Goal: Information Seeking & Learning: Learn about a topic

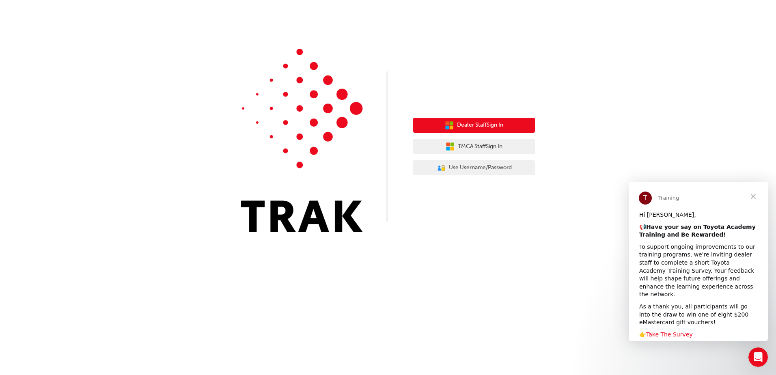
click at [485, 126] on span "Dealer Staff Sign In" at bounding box center [480, 124] width 46 height 9
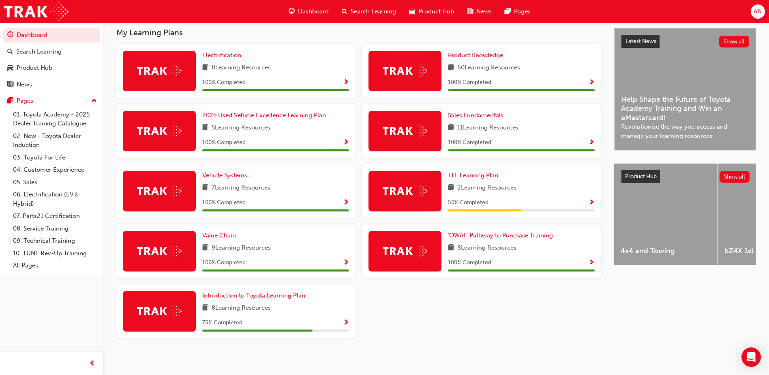
scroll to position [181, 0]
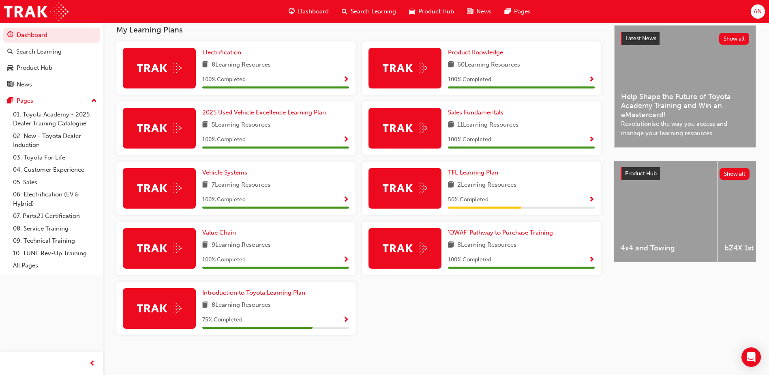
click at [480, 170] on span "TFL Learning Plan" at bounding box center [473, 172] width 50 height 7
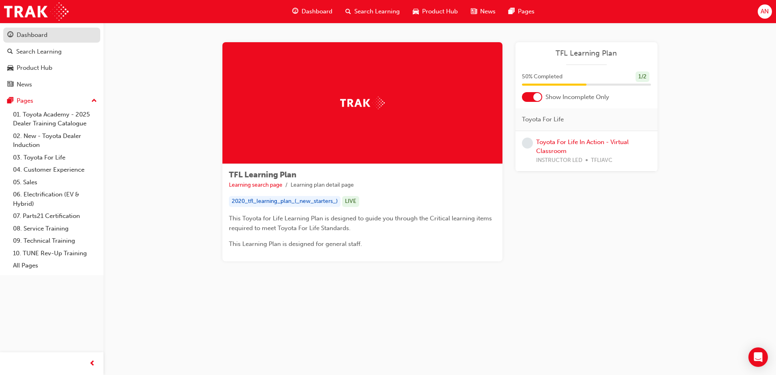
click at [36, 36] on div "Dashboard" at bounding box center [32, 34] width 31 height 9
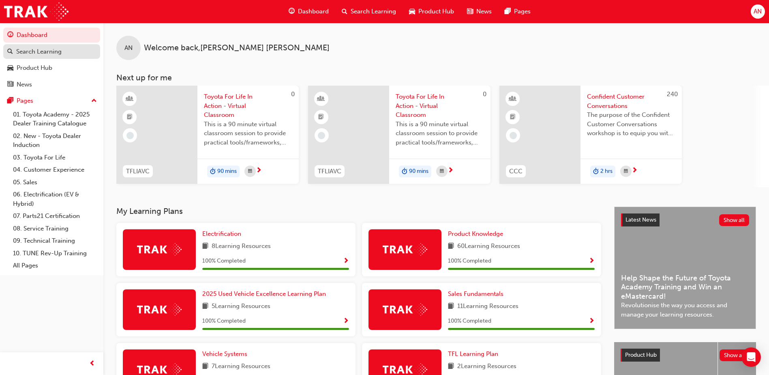
click at [46, 53] on div "Search Learning" at bounding box center [38, 51] width 45 height 9
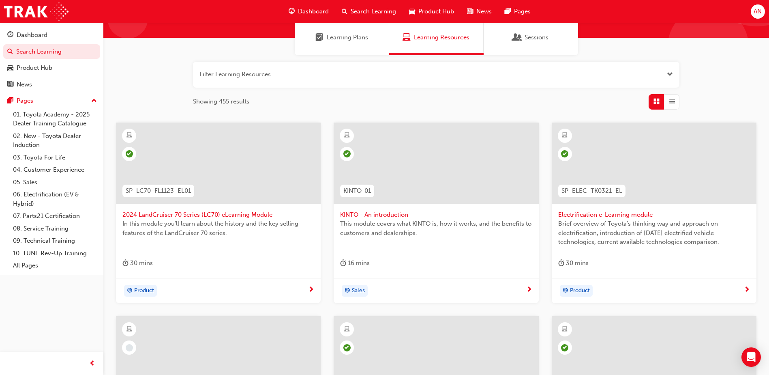
scroll to position [122, 0]
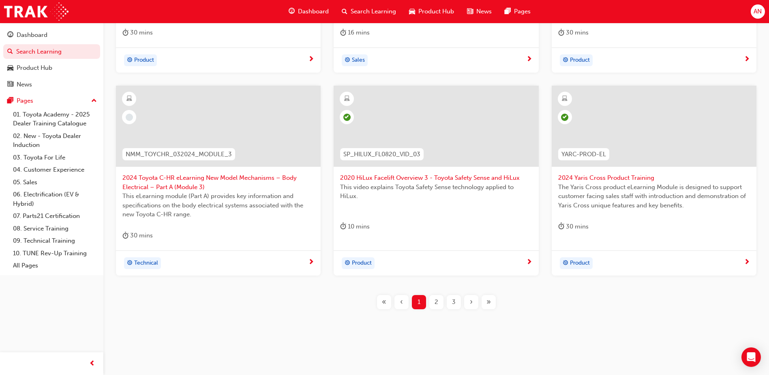
click at [438, 300] on span "2" at bounding box center [437, 301] width 4 height 9
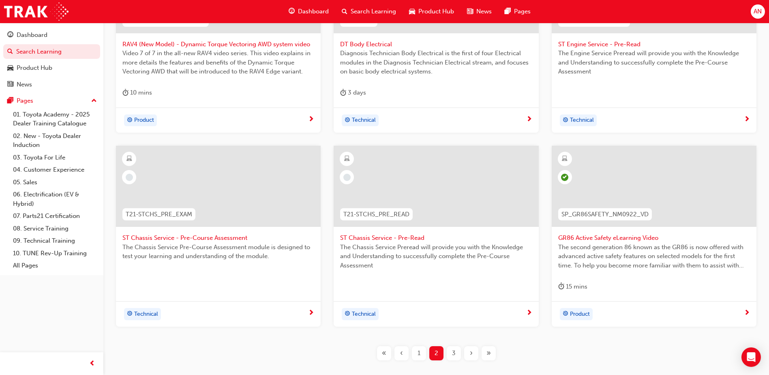
scroll to position [287, 0]
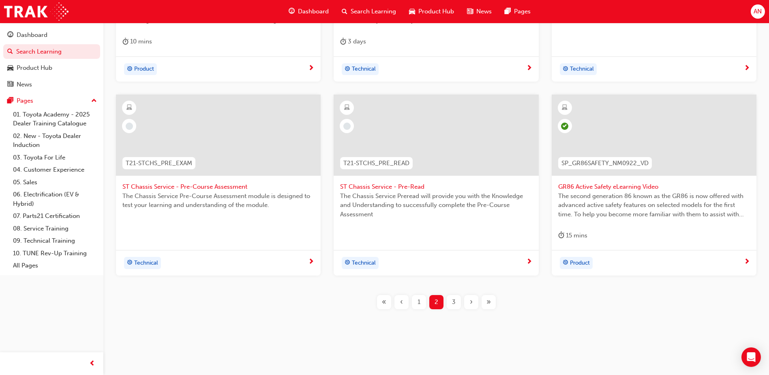
click at [455, 302] on span "3" at bounding box center [454, 301] width 4 height 9
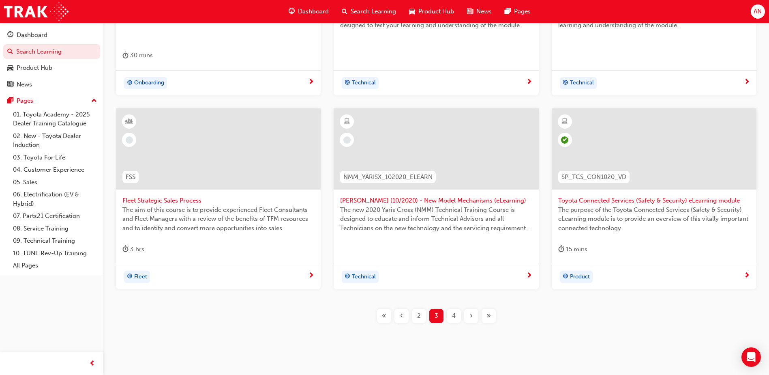
scroll to position [287, 0]
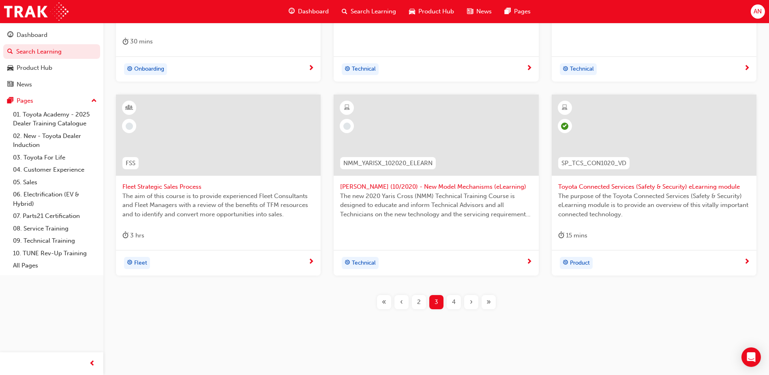
click at [454, 297] on span "4" at bounding box center [454, 301] width 4 height 9
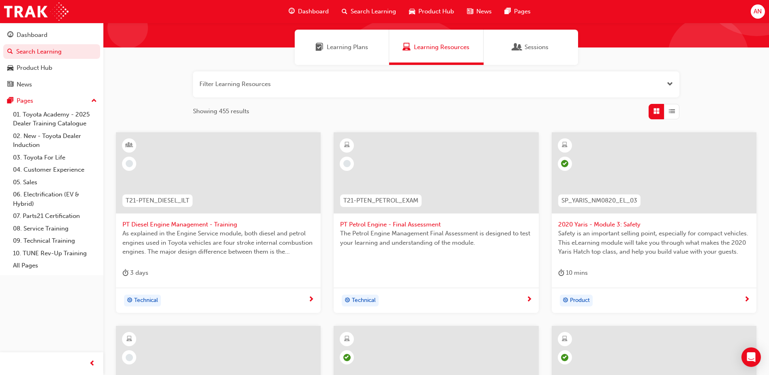
scroll to position [54, 0]
